Goal: Transaction & Acquisition: Purchase product/service

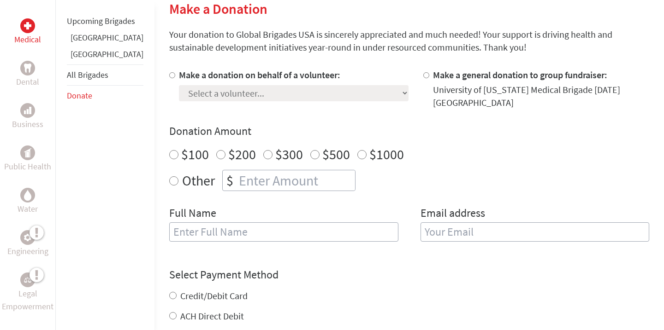
scroll to position [257, 0]
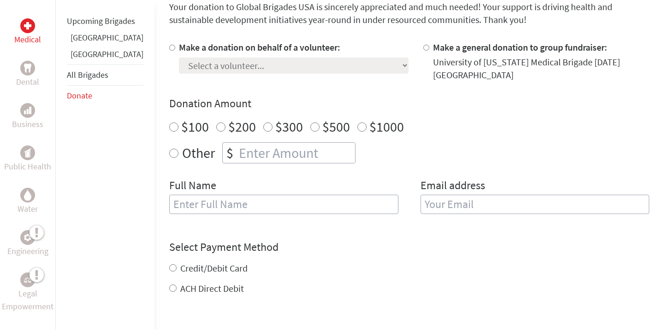
click at [169, 48] on div at bounding box center [174, 61] width 10 height 41
click at [169, 48] on input "Make a donation on behalf of a volunteer:" at bounding box center [172, 48] width 6 height 6
radio input "true"
click at [179, 64] on select "Select a volunteer... [PERSON_NAME] [PERSON_NAME] [PERSON_NAME] [PERSON_NAME] […" at bounding box center [294, 66] width 230 height 16
select select "1E7BE7B5-DAC5-11EF-B3BE-42010A8A0038"
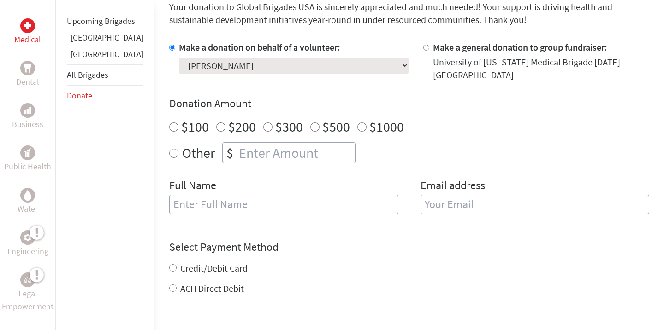
click at [179, 58] on select "Select a volunteer... [PERSON_NAME] [PERSON_NAME] [PERSON_NAME] [PERSON_NAME] […" at bounding box center [294, 66] width 230 height 16
radio input "true"
click at [240, 143] on input "number" at bounding box center [296, 153] width 118 height 20
type input "250"
click at [268, 199] on input "text" at bounding box center [283, 204] width 229 height 19
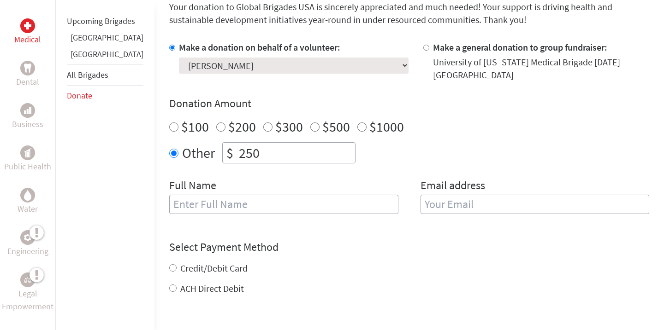
type input "[PERSON_NAME]"
type input "[EMAIL_ADDRESS][DOMAIN_NAME]"
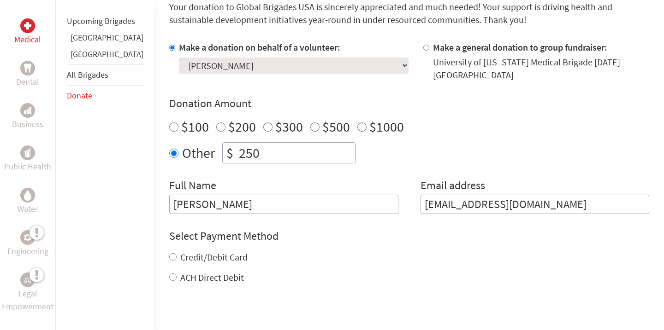
click at [193, 252] on label "Credit/Debit Card" at bounding box center [213, 258] width 67 height 12
click at [177, 254] on input "Credit/Debit Card" at bounding box center [172, 257] width 7 height 7
radio input "true"
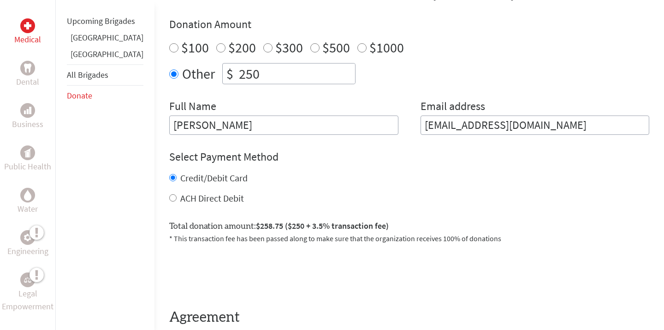
scroll to position [364, 0]
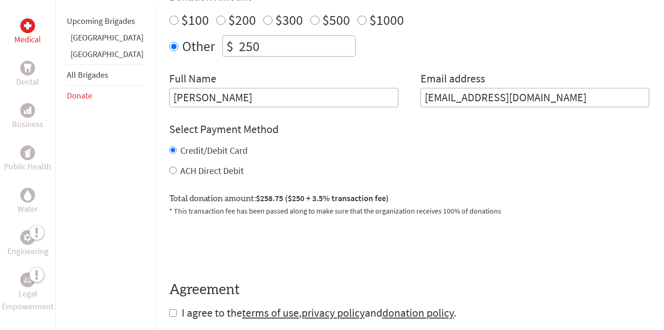
click at [178, 169] on div "ACH Direct Debit" at bounding box center [409, 171] width 480 height 13
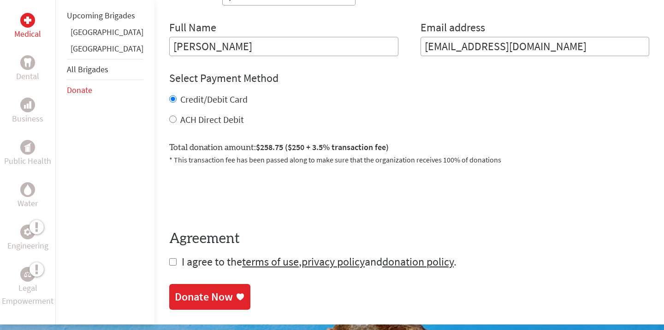
scroll to position [448, 0]
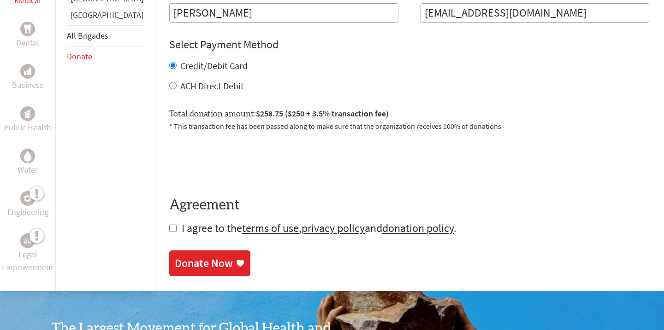
click at [169, 225] on input "checkbox" at bounding box center [172, 228] width 7 height 7
checkbox input "true"
click at [184, 257] on div "Donate Now" at bounding box center [204, 264] width 58 height 15
